Goal: Information Seeking & Learning: Learn about a topic

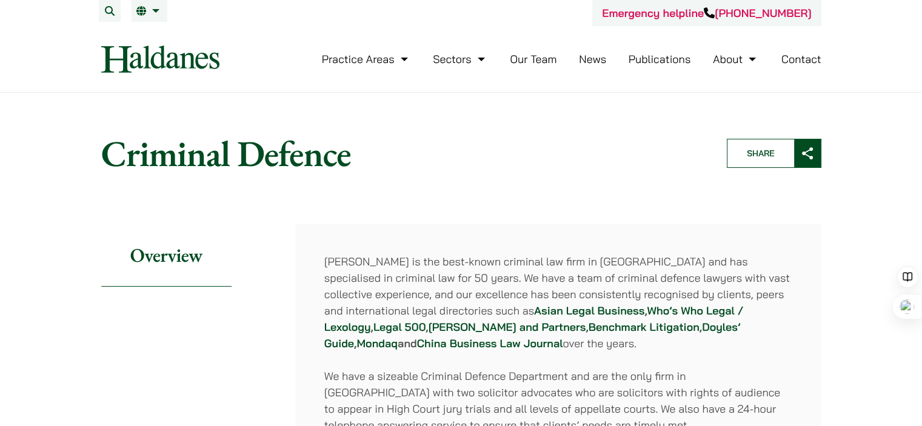
click at [530, 58] on link "Our Team" at bounding box center [533, 59] width 47 height 14
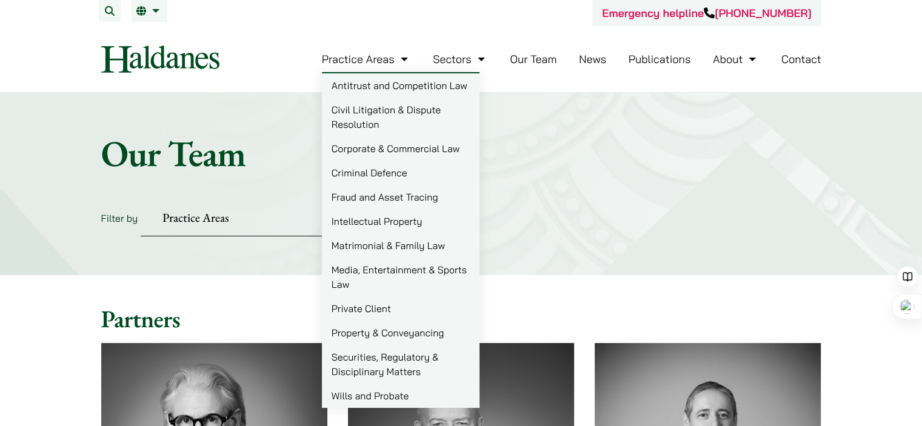
click at [416, 197] on link "Fraud and Asset Tracing" at bounding box center [401, 197] width 158 height 24
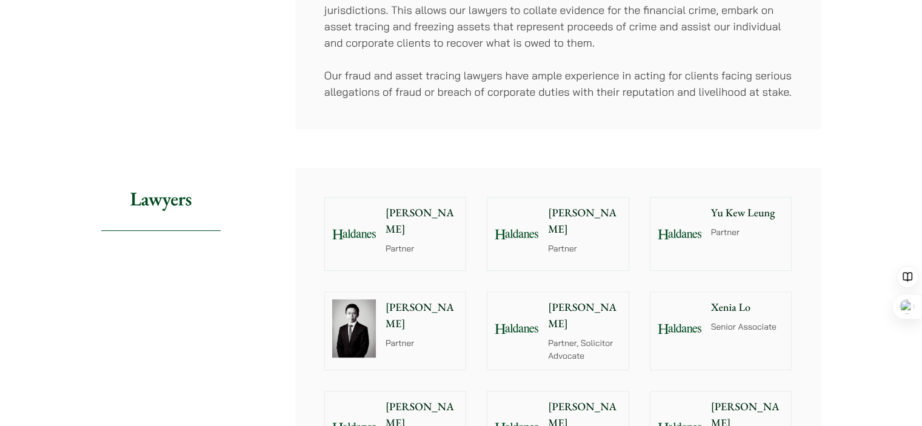
scroll to position [546, 0]
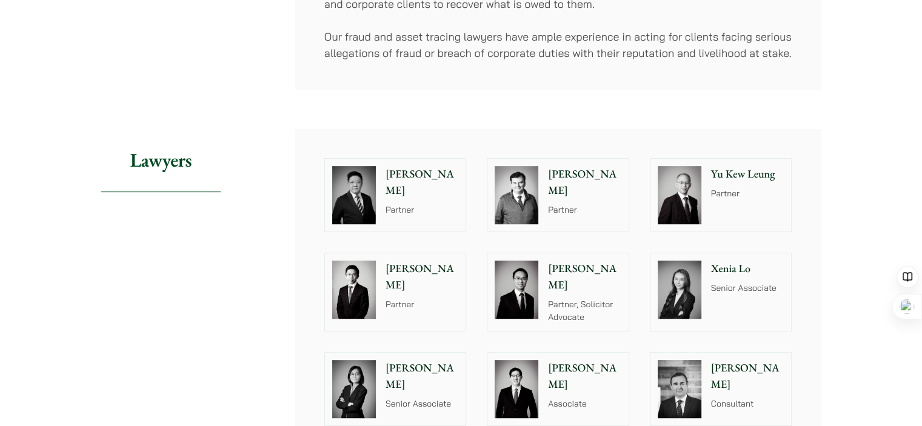
click at [392, 171] on p "Paul Lui" at bounding box center [422, 182] width 73 height 33
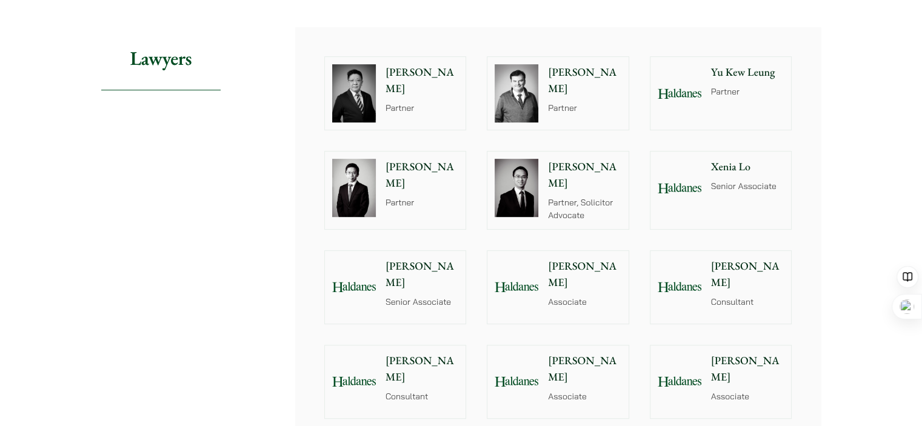
scroll to position [667, 0]
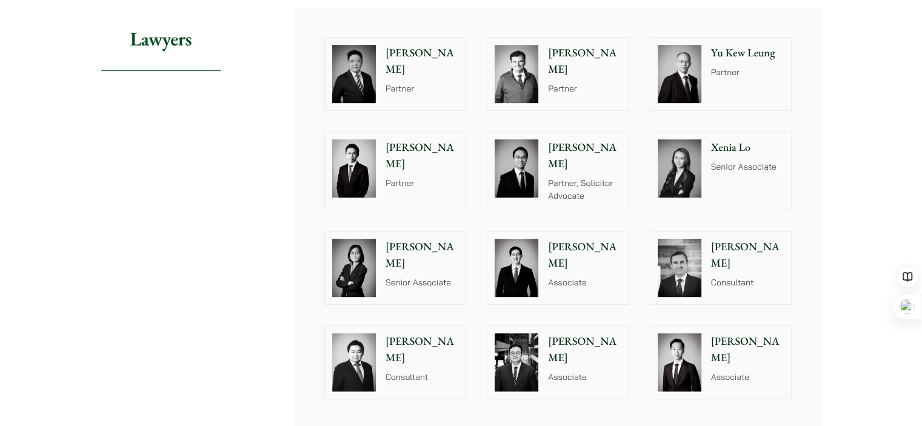
click at [733, 146] on p "Xenia Lo" at bounding box center [747, 147] width 73 height 16
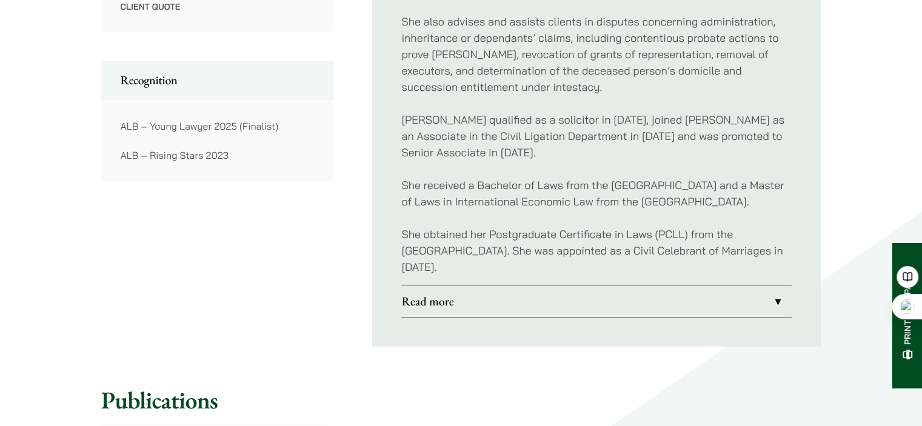
scroll to position [849, 0]
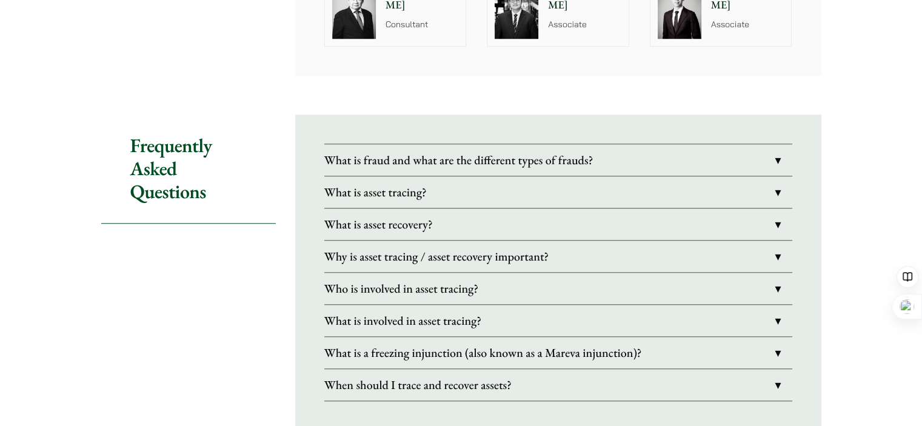
scroll to position [1031, 0]
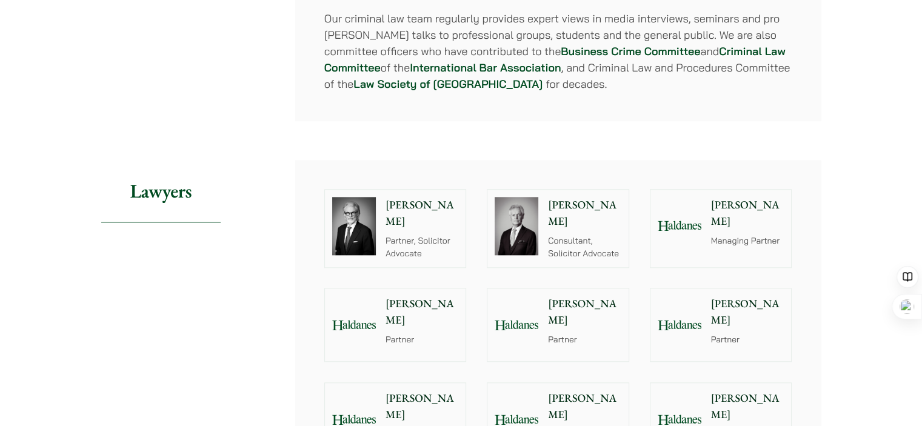
scroll to position [1274, 0]
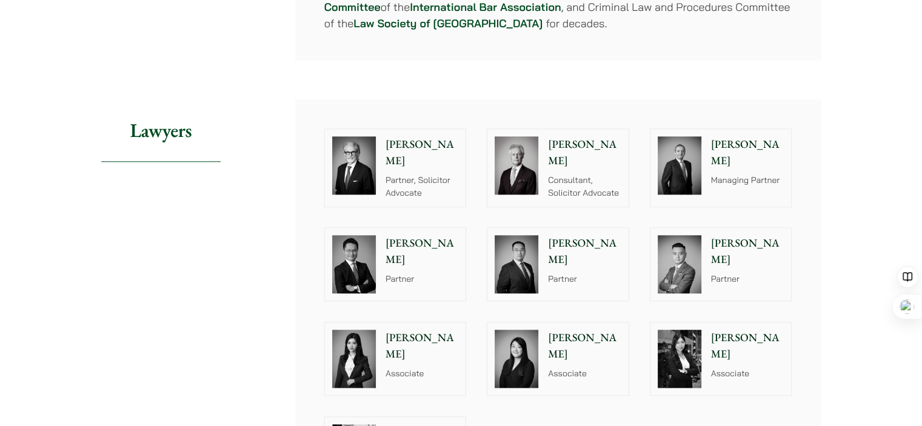
click at [405, 235] on p "[PERSON_NAME]" at bounding box center [422, 251] width 73 height 33
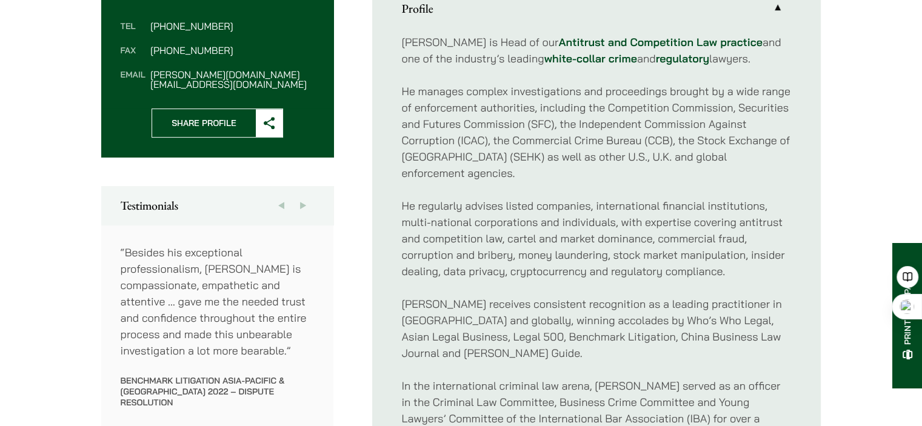
scroll to position [546, 0]
